Goal: Task Accomplishment & Management: Complete application form

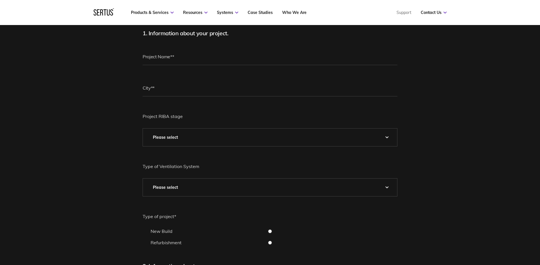
scroll to position [28, 0]
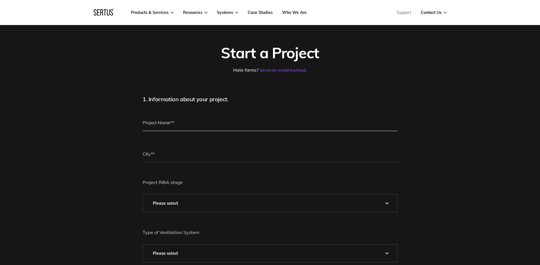
click at [169, 129] on input "text" at bounding box center [270, 122] width 255 height 17
type input "Oakley Retirement Village"
type input "[GEOGRAPHIC_DATA]"
click at [177, 197] on select "Please Select 0 – Strategic Definition 1 - Preparation & Brief 2 - Concept Desi…" at bounding box center [270, 204] width 254 height 18
select select "3 - Developed Design"
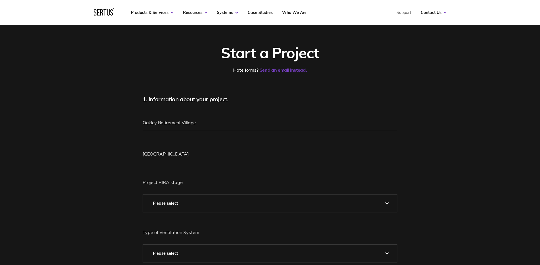
click at [143, 195] on select "Please Select 0 – Strategic Definition 1 - Preparation & Brief 2 - Concept Desi…" at bounding box center [270, 204] width 254 height 18
click at [183, 247] on select "Please Select Natural Mechanical Car Park Pressurisation" at bounding box center [270, 254] width 254 height 18
select select "Natural"
click at [143, 245] on select "Please Select Natural Mechanical Car Park Pressurisation" at bounding box center [270, 254] width 254 height 18
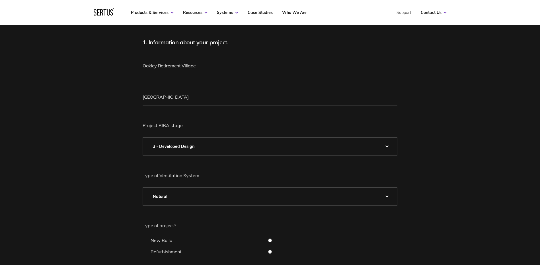
scroll to position [114, 0]
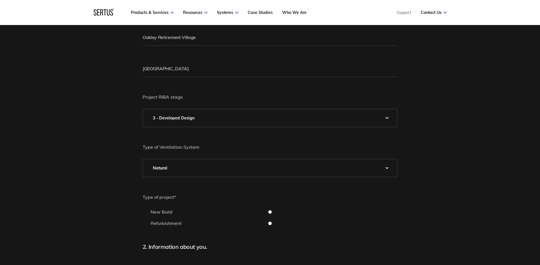
click at [271, 212] on input "New Build" at bounding box center [270, 212] width 255 height 4
radio input "true"
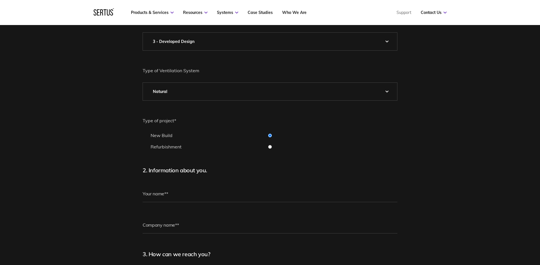
scroll to position [199, 0]
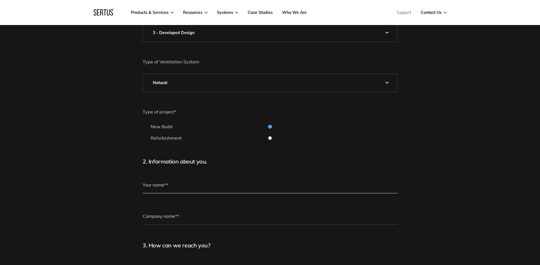
click at [213, 185] on input "text" at bounding box center [270, 185] width 255 height 17
type input "[PERSON_NAME]"
type input "[DOMAIN_NAME]"
type input "[EMAIL_ADDRESS][DOMAIN_NAME]"
type input "[PHONE_NUMBER]"
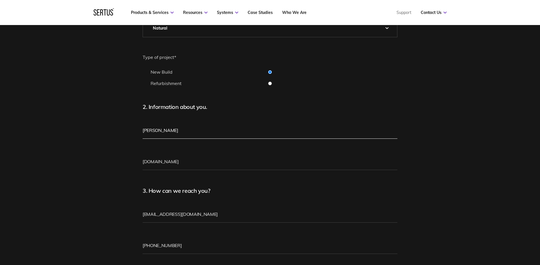
scroll to position [256, 0]
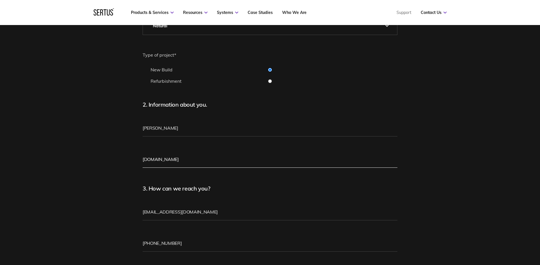
click at [215, 158] on input "[DOMAIN_NAME]" at bounding box center [270, 159] width 255 height 17
drag, startPoint x: 219, startPoint y: 157, endPoint x: 125, endPoint y: 162, distance: 94.4
click at [125, 162] on div "Start a Project Hate forms? Send an email instead. 1. Information about your pr…" at bounding box center [270, 113] width 540 height 663
type input "amn architects"
click at [89, 169] on div "Start a Project Hate forms? Send an email instead. 1. Information about your pr…" at bounding box center [270, 113] width 540 height 663
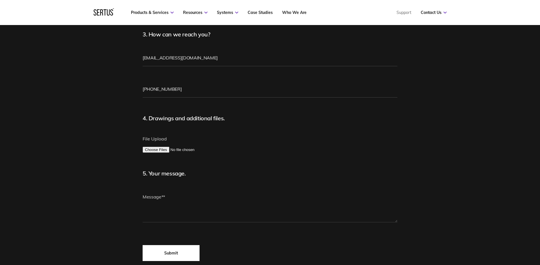
scroll to position [427, 0]
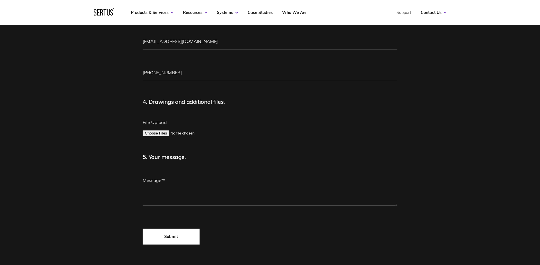
click at [181, 183] on textarea at bounding box center [270, 189] width 255 height 34
click at [157, 192] on textarea "Hello," at bounding box center [270, 189] width 255 height 34
click at [161, 182] on textarea "Hello," at bounding box center [270, 189] width 255 height 34
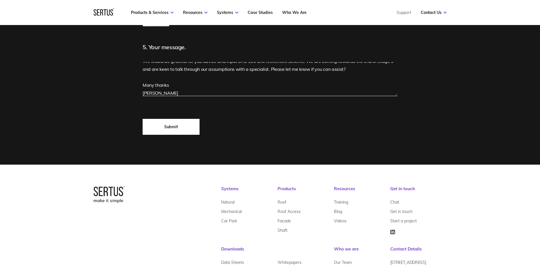
scroll to position [592, 0]
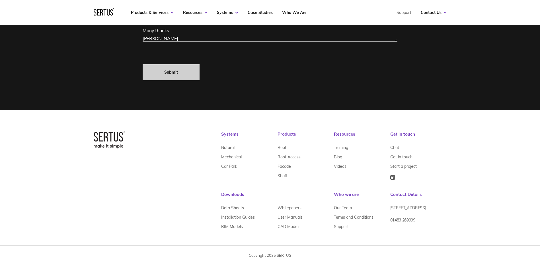
type textarea "Hello, We would be grateful for you advice and input on a 150 unit retirement s…"
click at [168, 72] on input "Submit" at bounding box center [171, 72] width 57 height 16
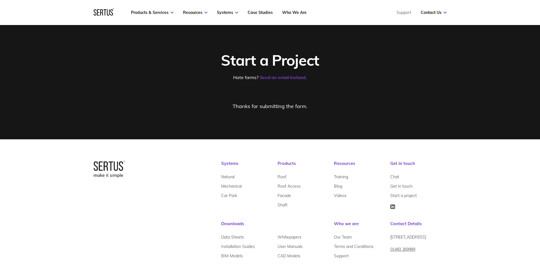
scroll to position [0, 0]
